Goal: Transaction & Acquisition: Subscribe to service/newsletter

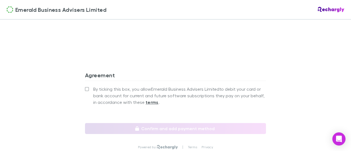
scroll to position [511, 0]
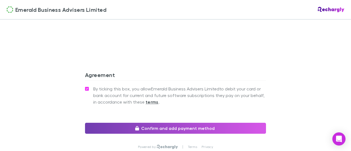
click at [162, 126] on button "Confirm and add payment method" at bounding box center [175, 128] width 181 height 11
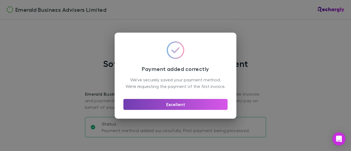
click at [174, 110] on button "Excellent" at bounding box center [175, 104] width 104 height 11
